Goal: Find specific page/section: Find specific page/section

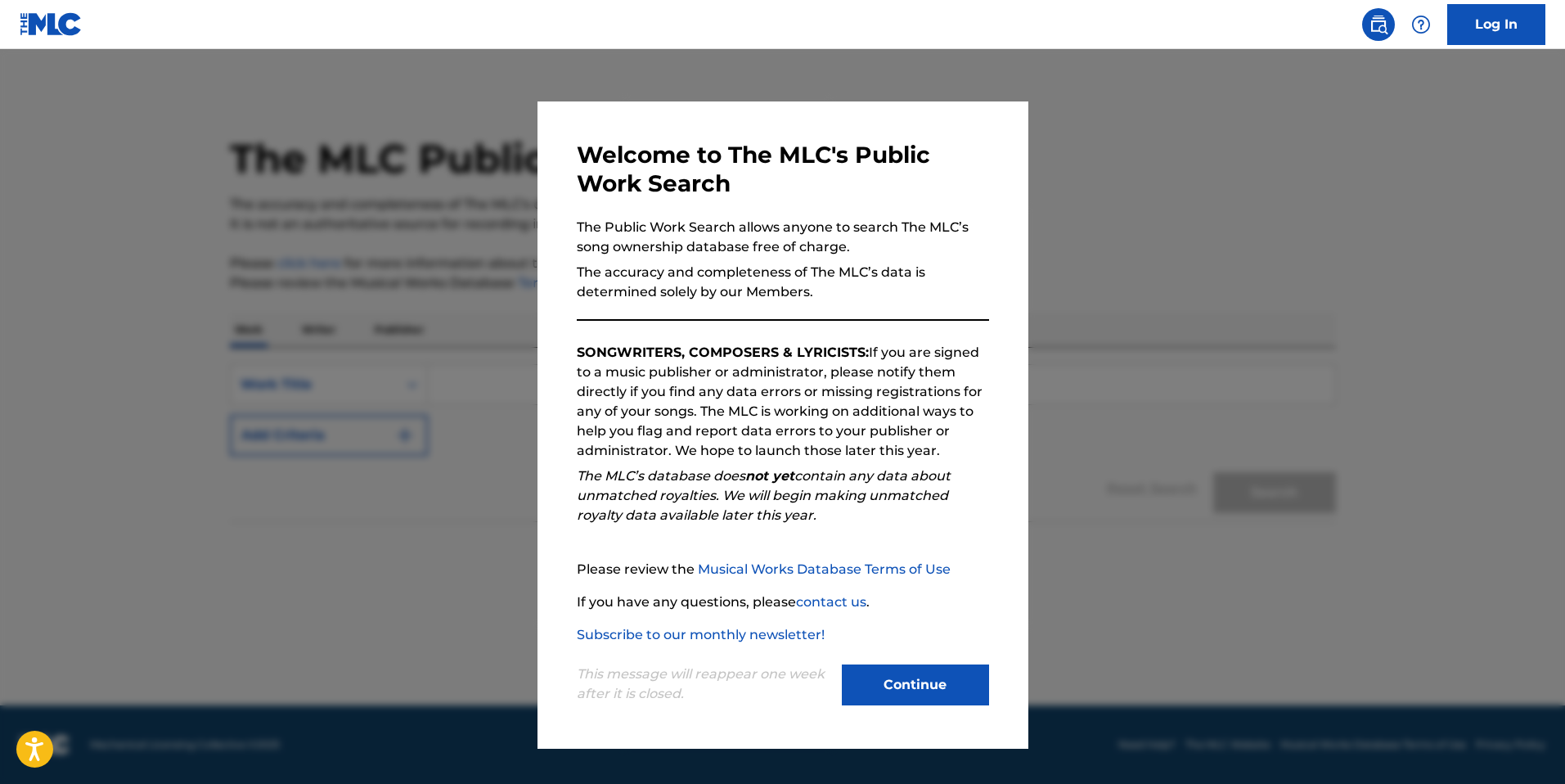
click at [924, 679] on button "Continue" at bounding box center [915, 684] width 148 height 41
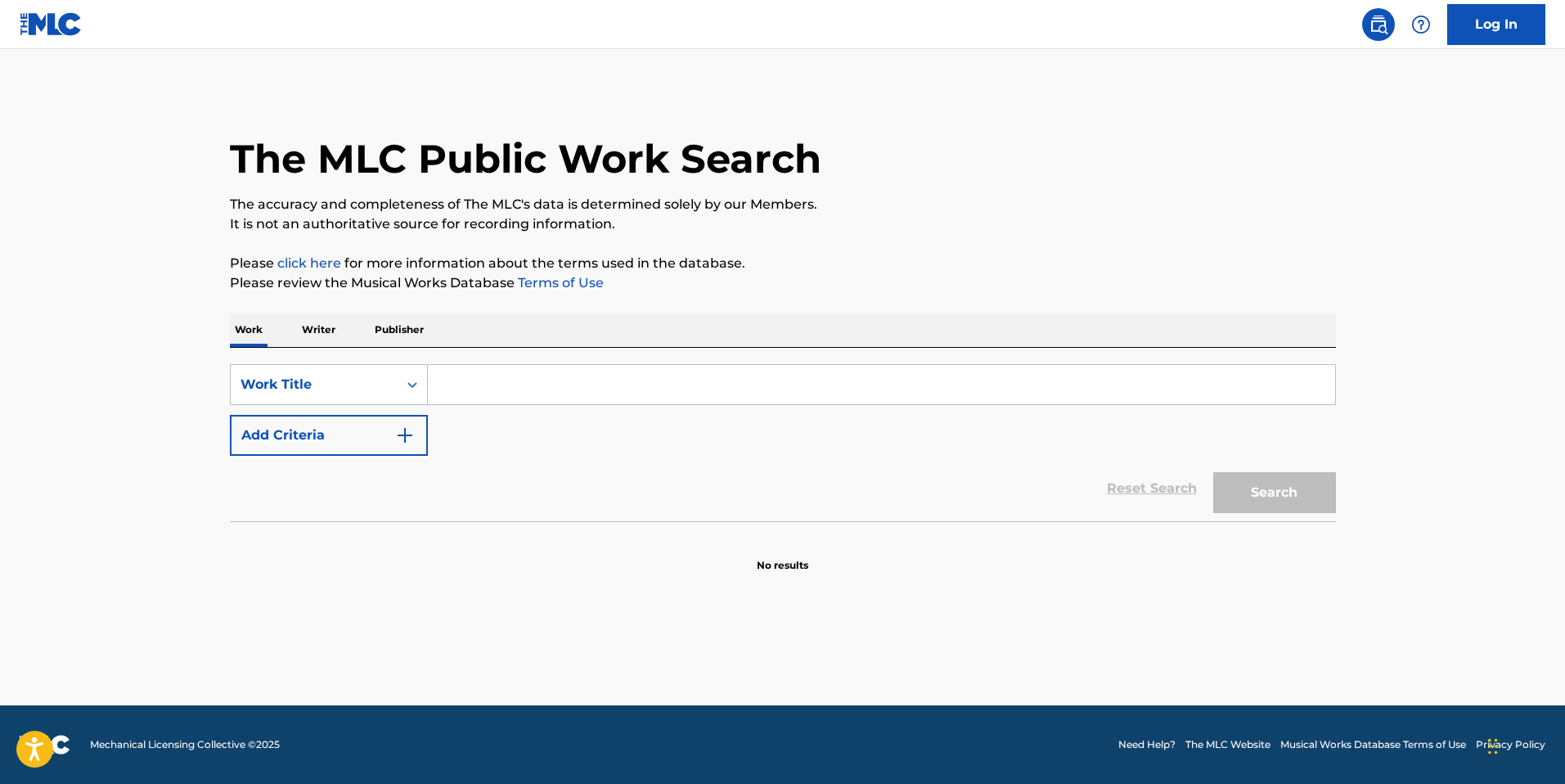
click at [320, 333] on p "Writer" at bounding box center [319, 329] width 43 height 34
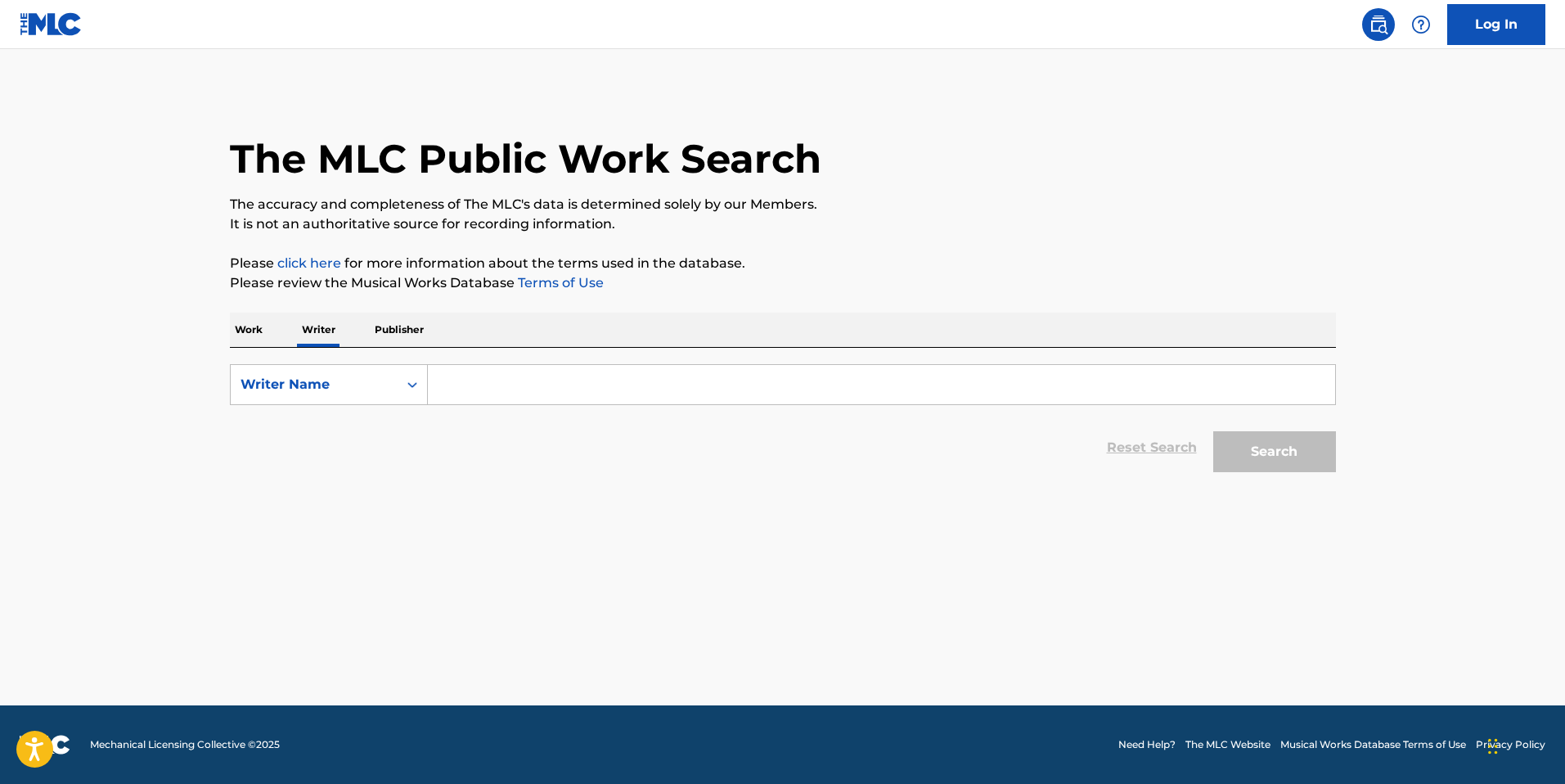
click at [433, 382] on input "Search Form" at bounding box center [882, 384] width 908 height 39
paste input "[PERSON_NAME]"
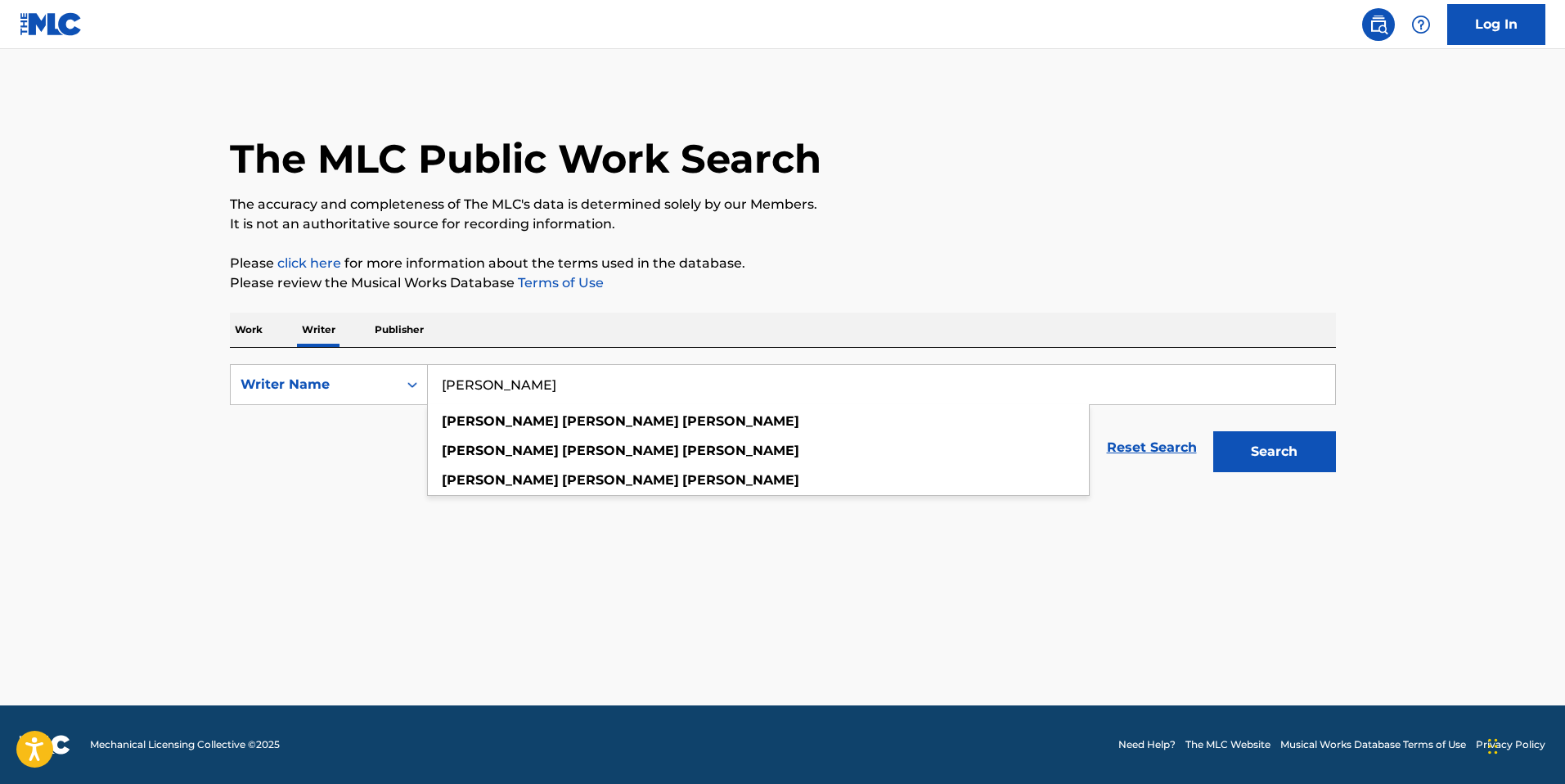
type input "[PERSON_NAME]"
click at [1285, 451] on button "Search" at bounding box center [1275, 451] width 123 height 41
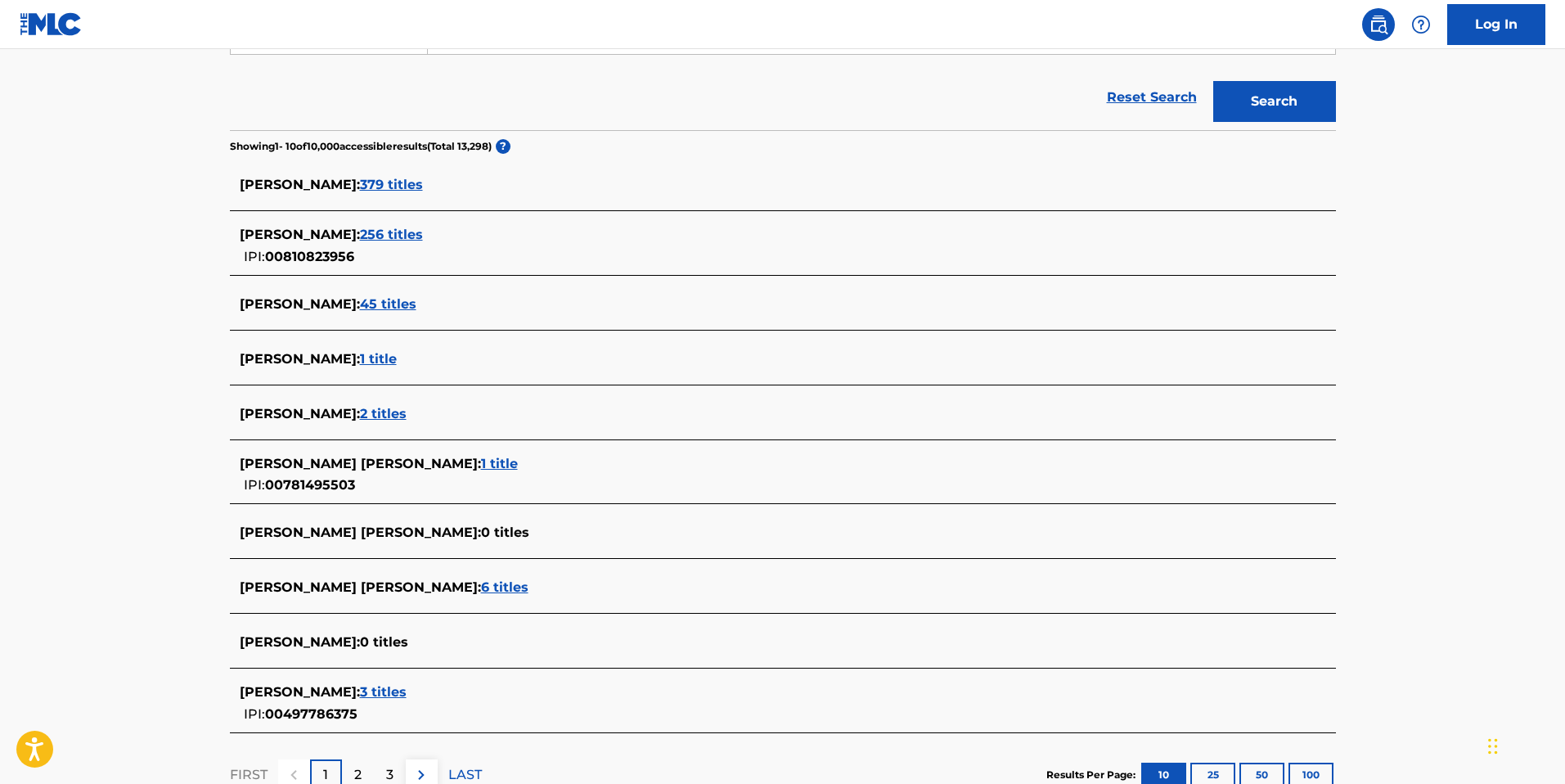
scroll to position [353, 0]
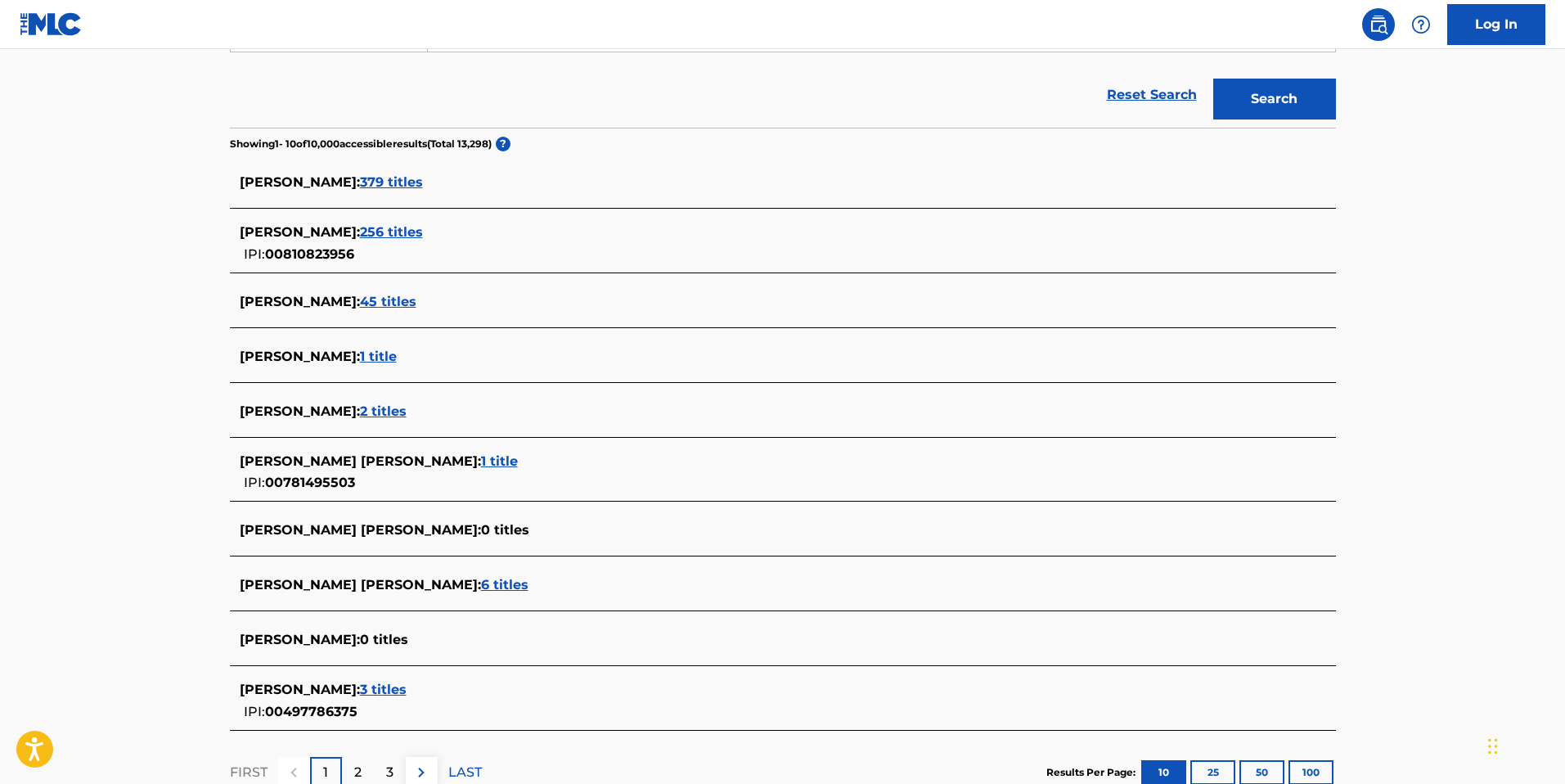
click at [400, 183] on span "379 titles" at bounding box center [392, 182] width 63 height 16
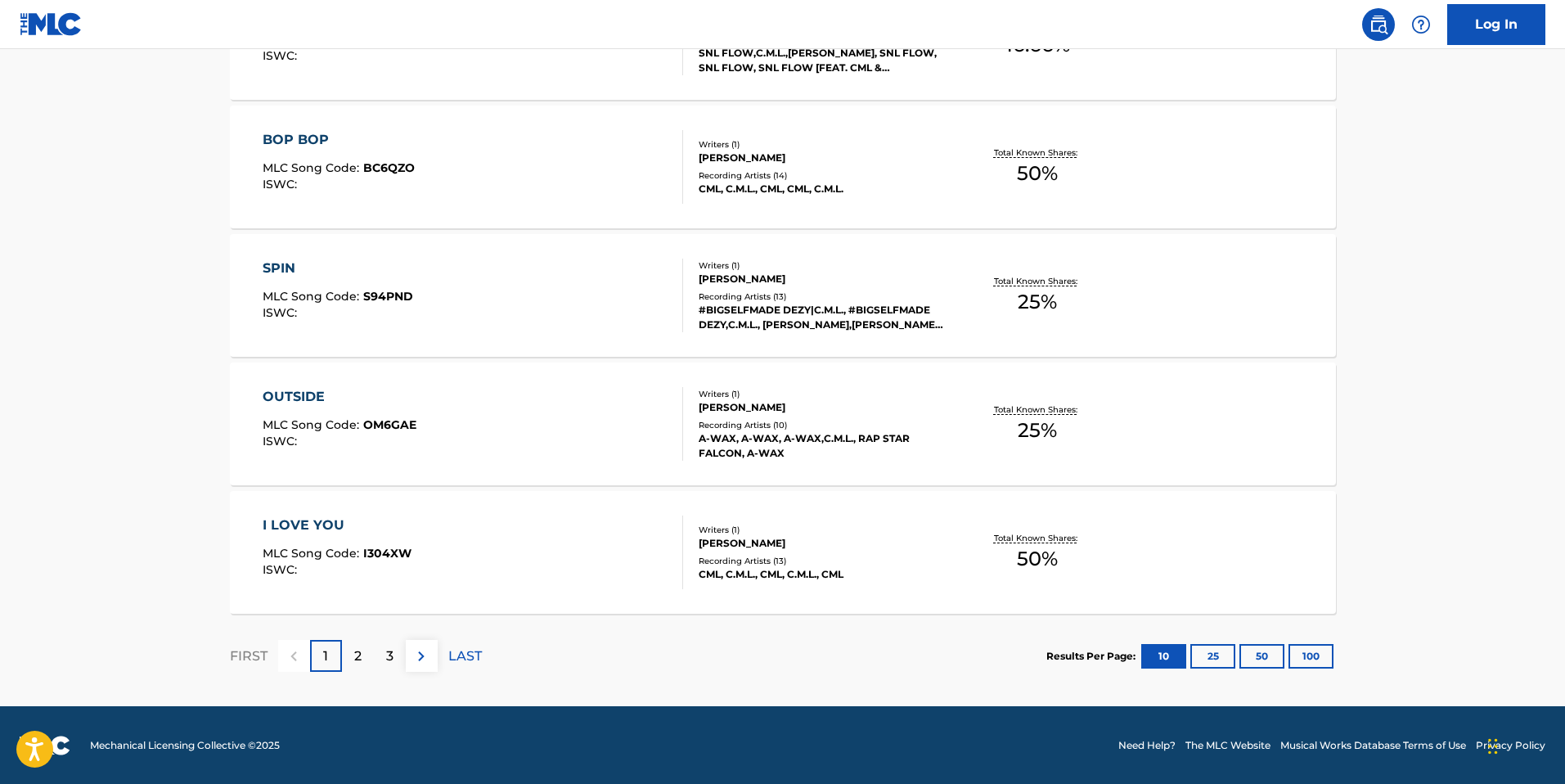
scroll to position [1219, 0]
click at [360, 656] on p "2" at bounding box center [358, 656] width 8 height 20
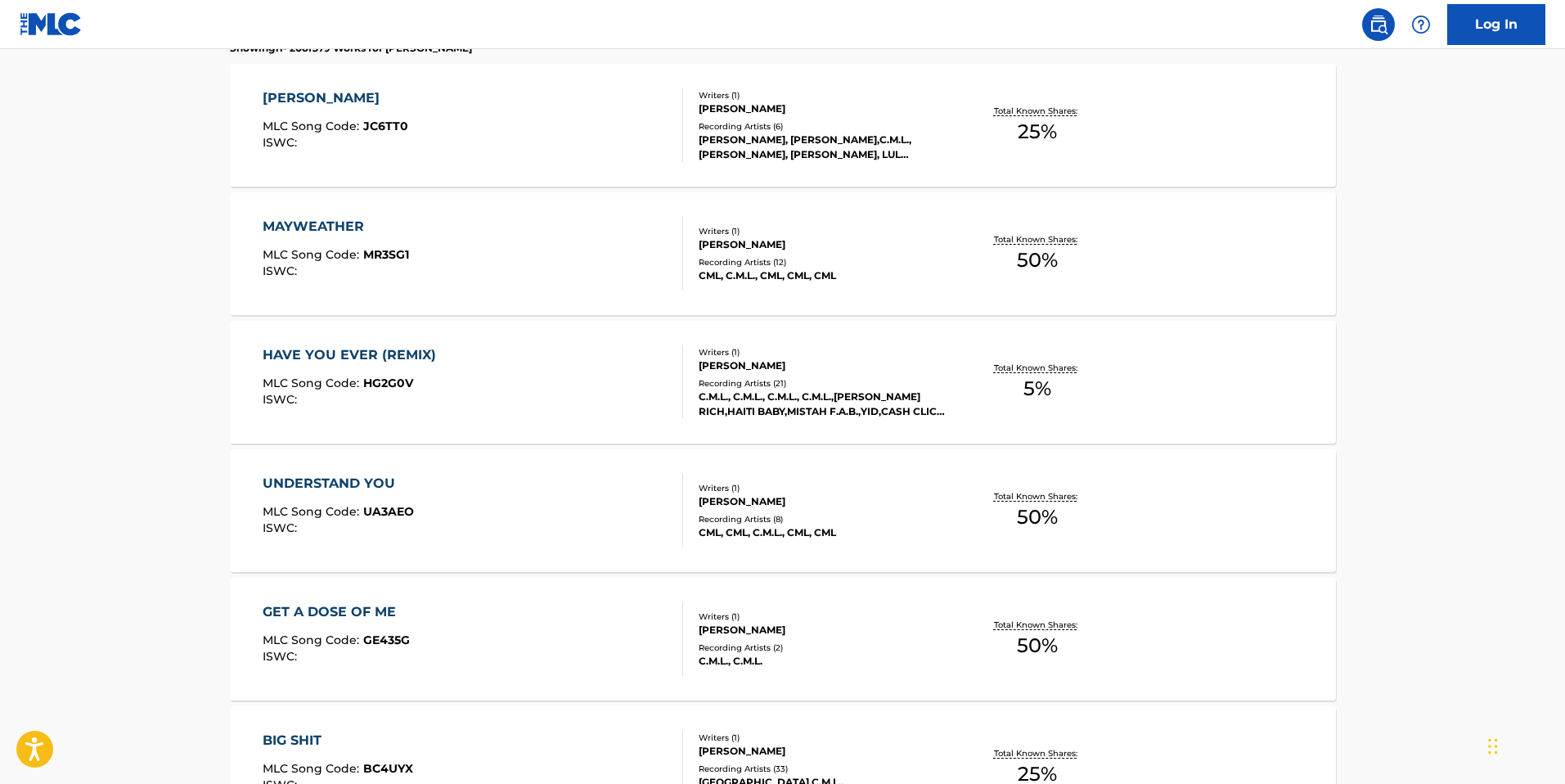
scroll to position [492, 0]
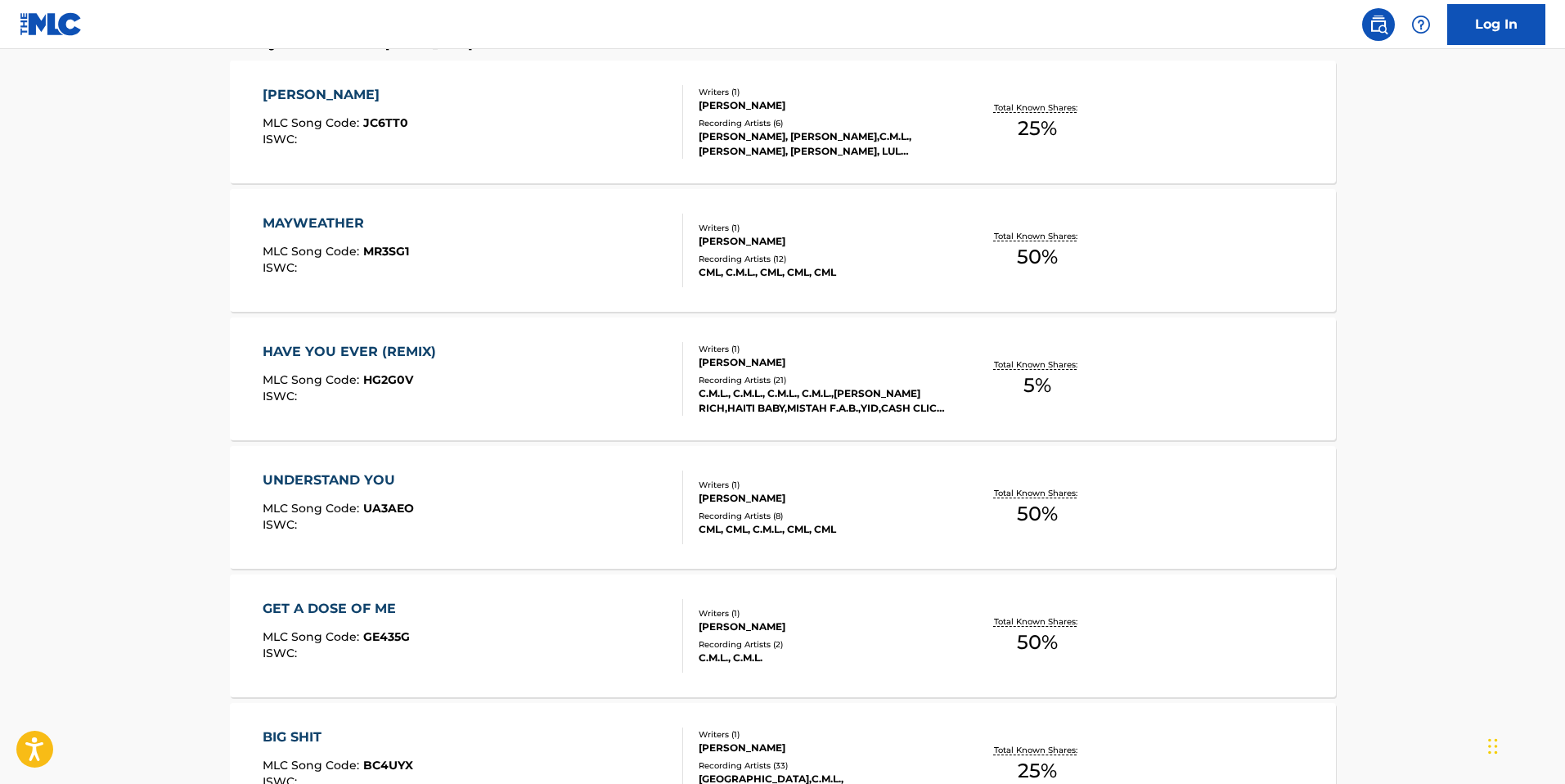
click at [536, 381] on div "HAVE YOU EVER (REMIX) MLC Song Code : HG2G0V ISWC :" at bounding box center [473, 379] width 420 height 73
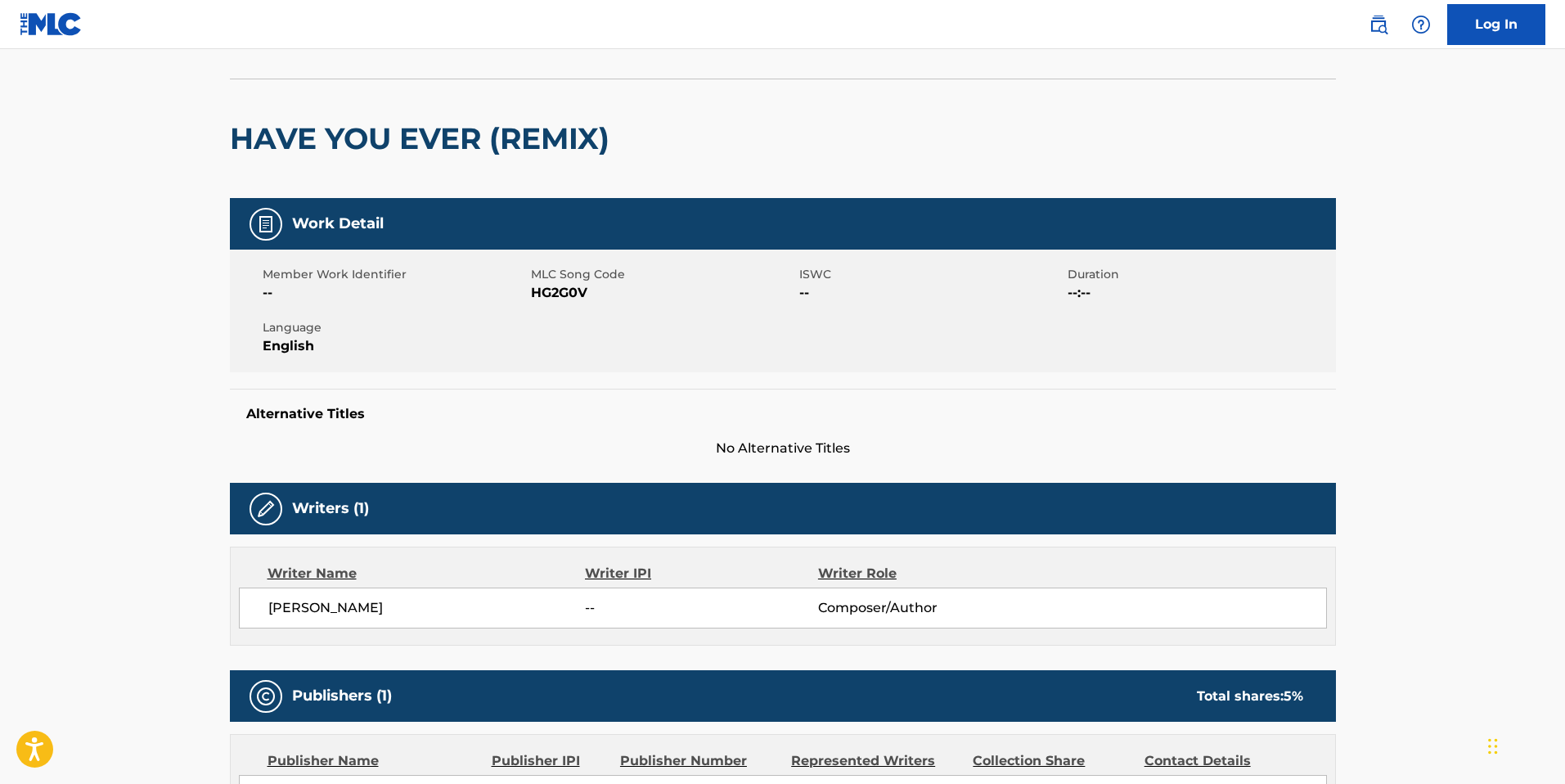
scroll to position [79, 0]
